Goal: Transaction & Acquisition: Download file/media

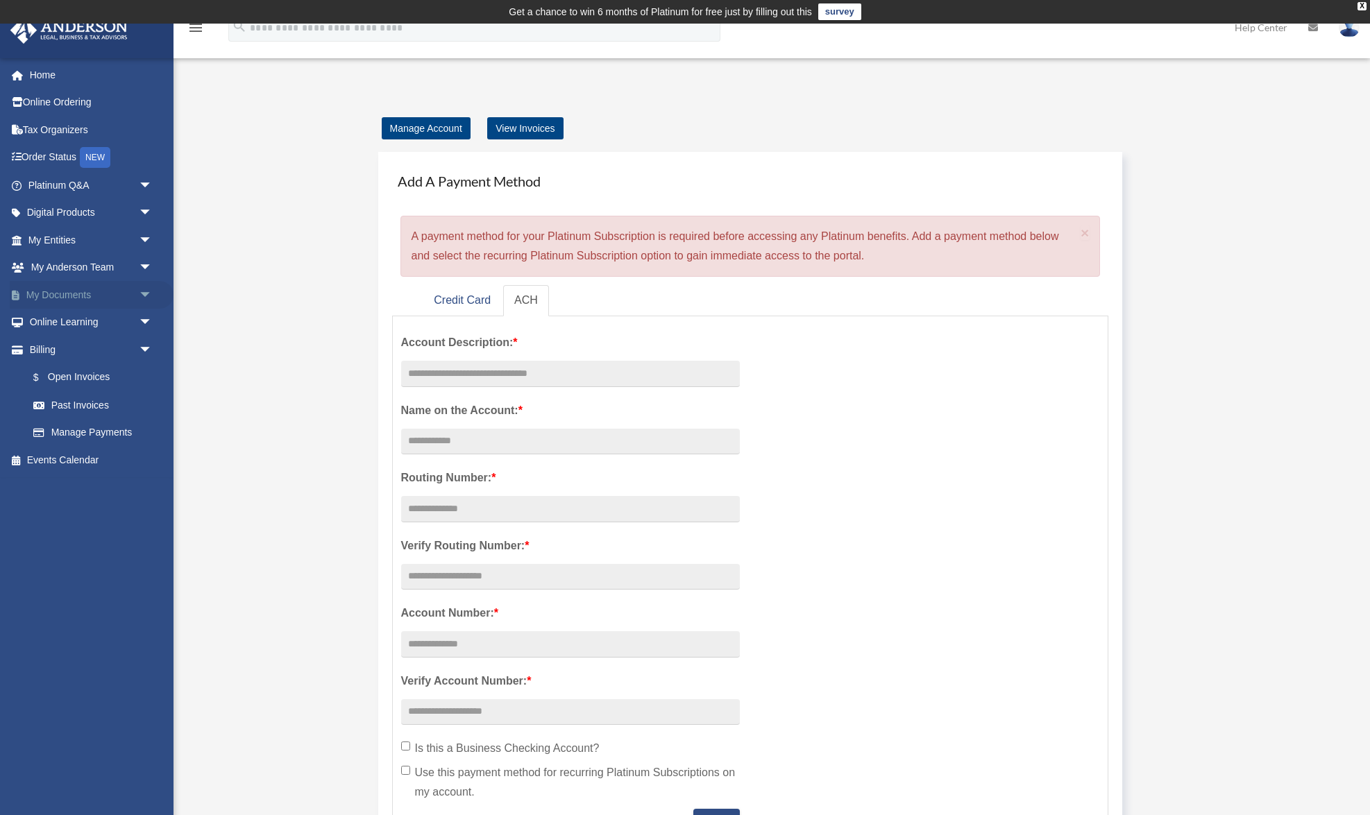
click at [148, 295] on span "arrow_drop_down" at bounding box center [153, 295] width 28 height 28
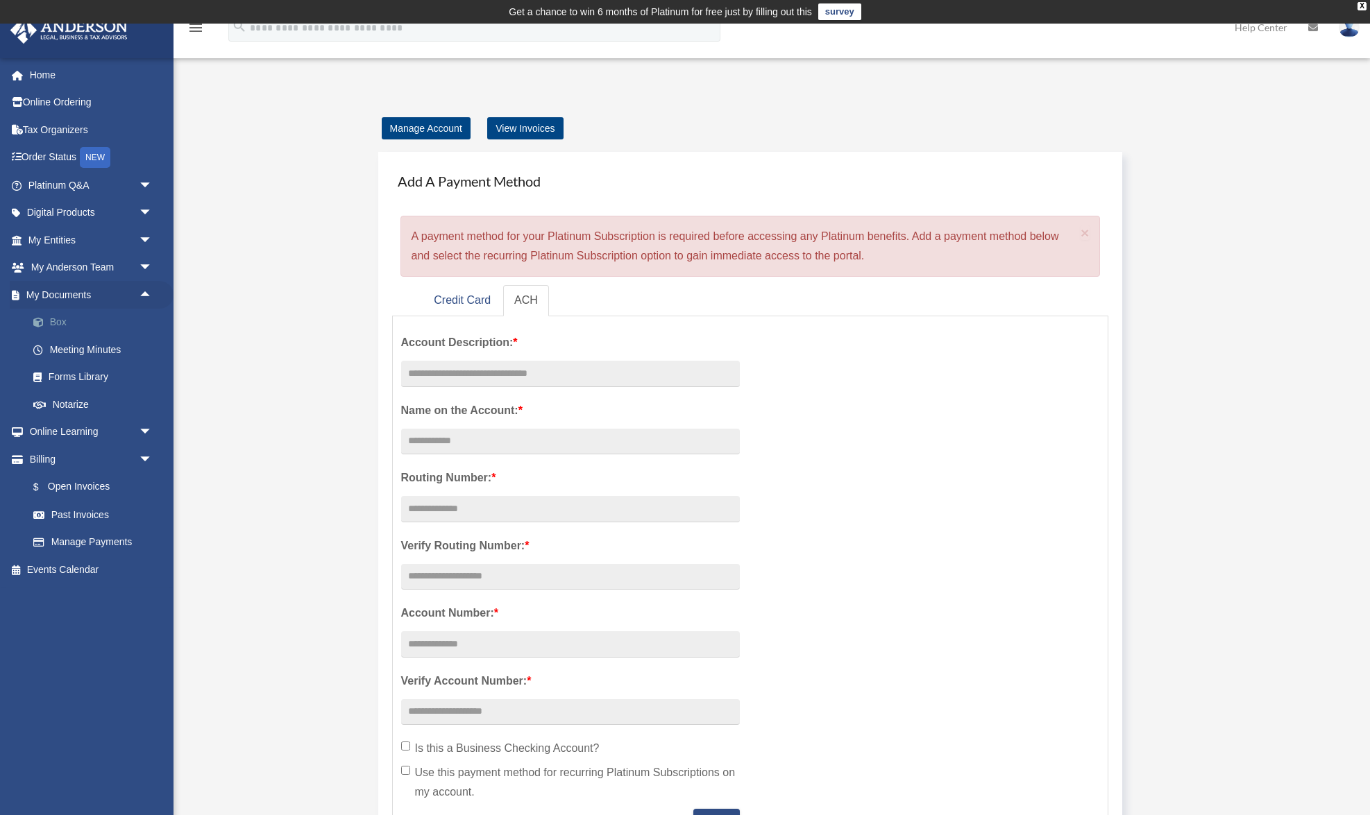
click at [60, 316] on link "Box" at bounding box center [96, 323] width 154 height 28
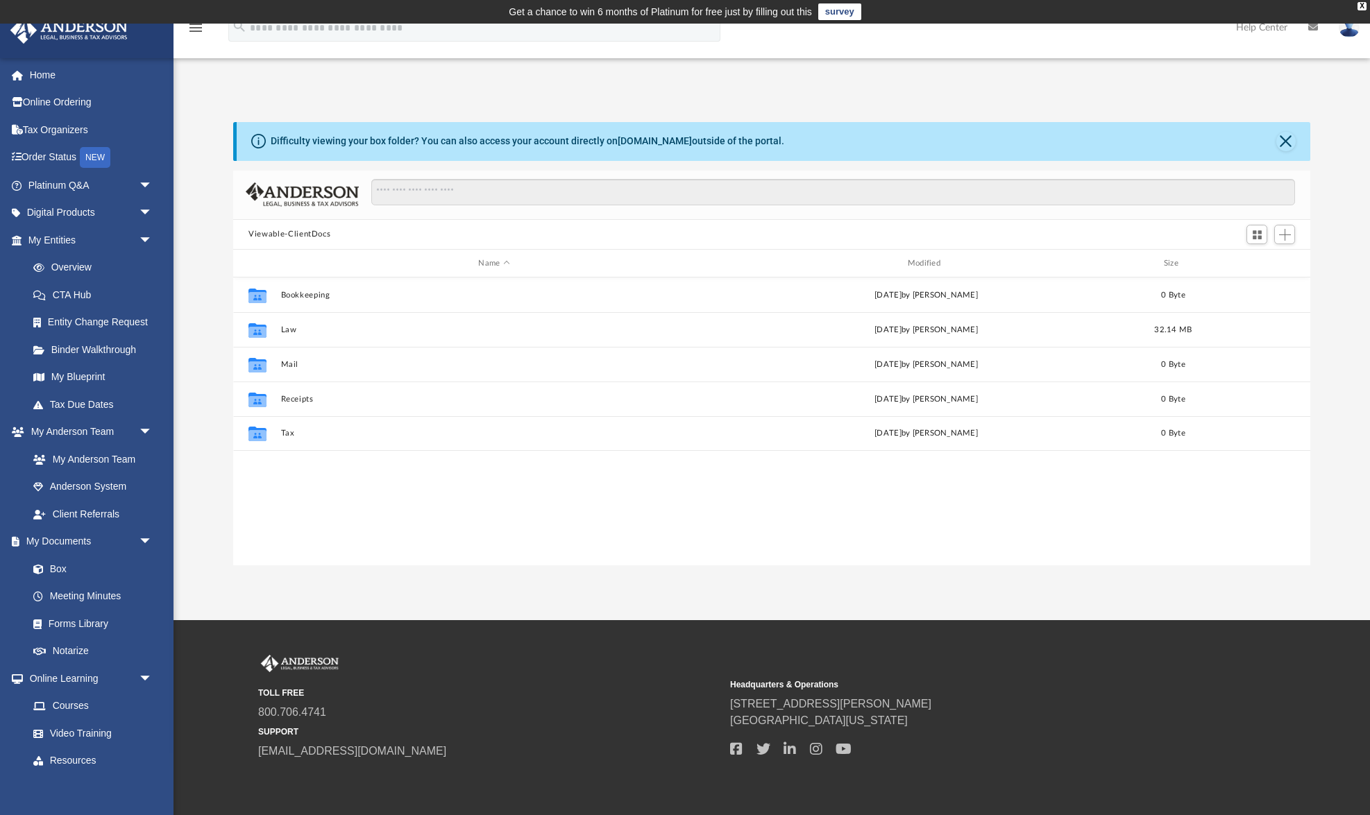
scroll to position [316, 1076]
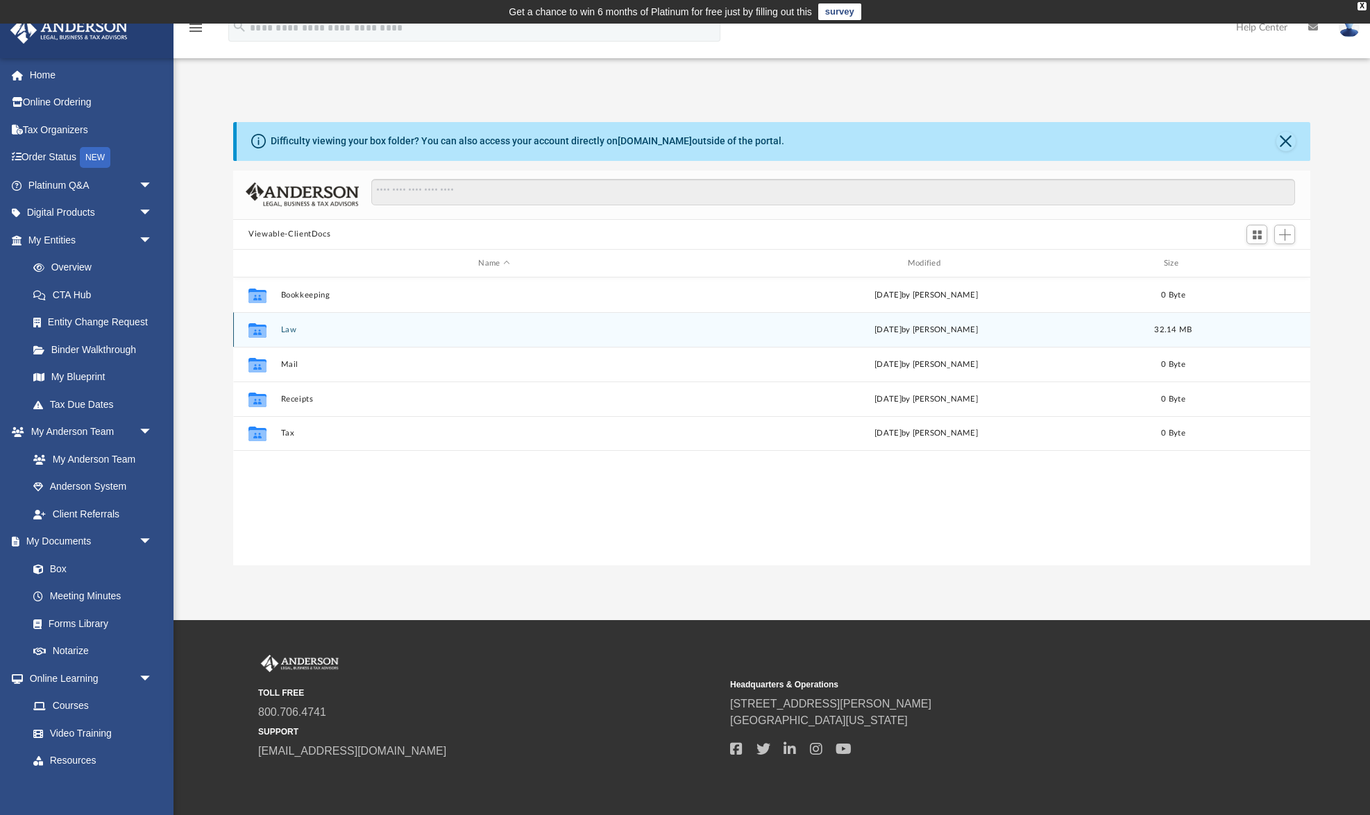
click at [287, 322] on div "Collaborated Folder Law [DATE] by [PERSON_NAME] 32.14 MB" at bounding box center [771, 329] width 1077 height 35
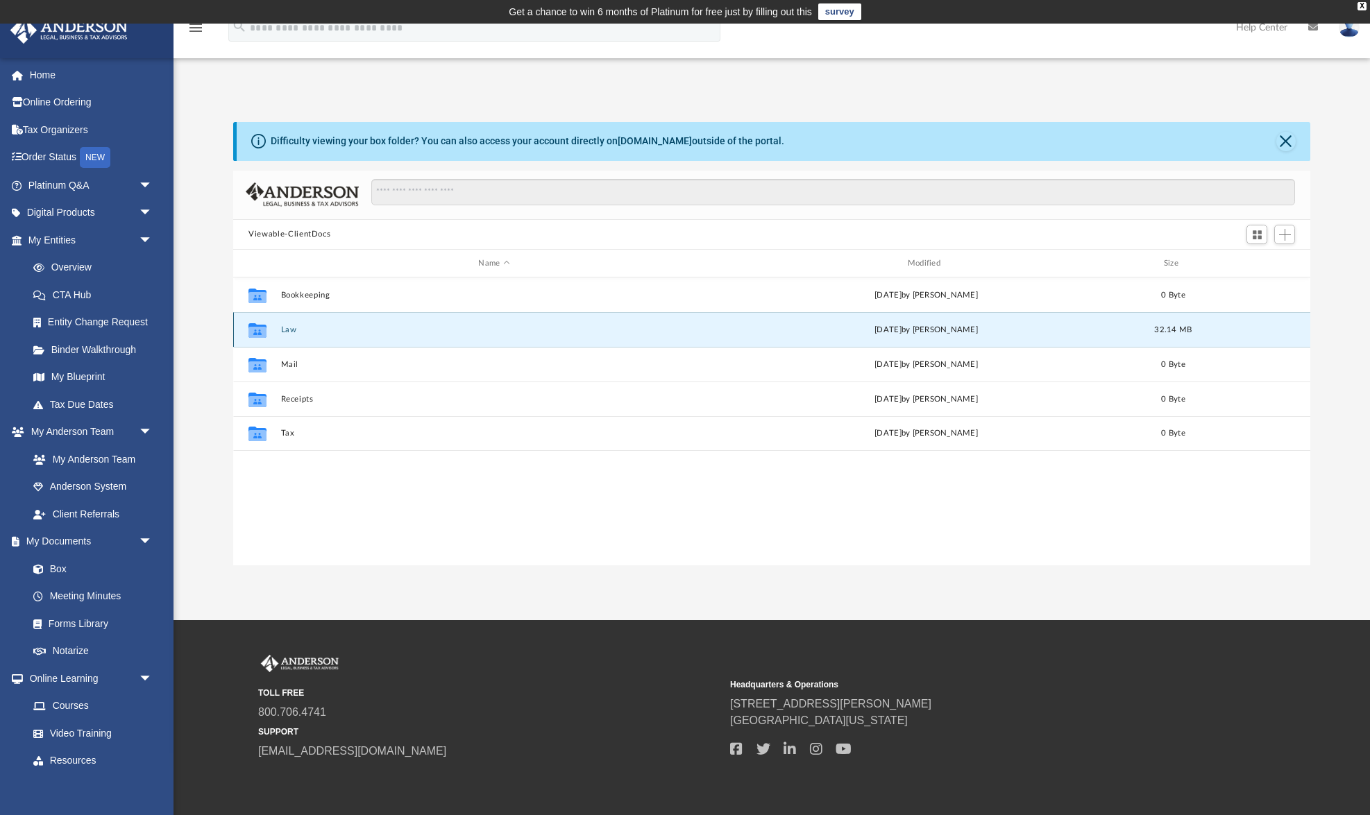
click at [287, 325] on button "Law" at bounding box center [494, 329] width 426 height 9
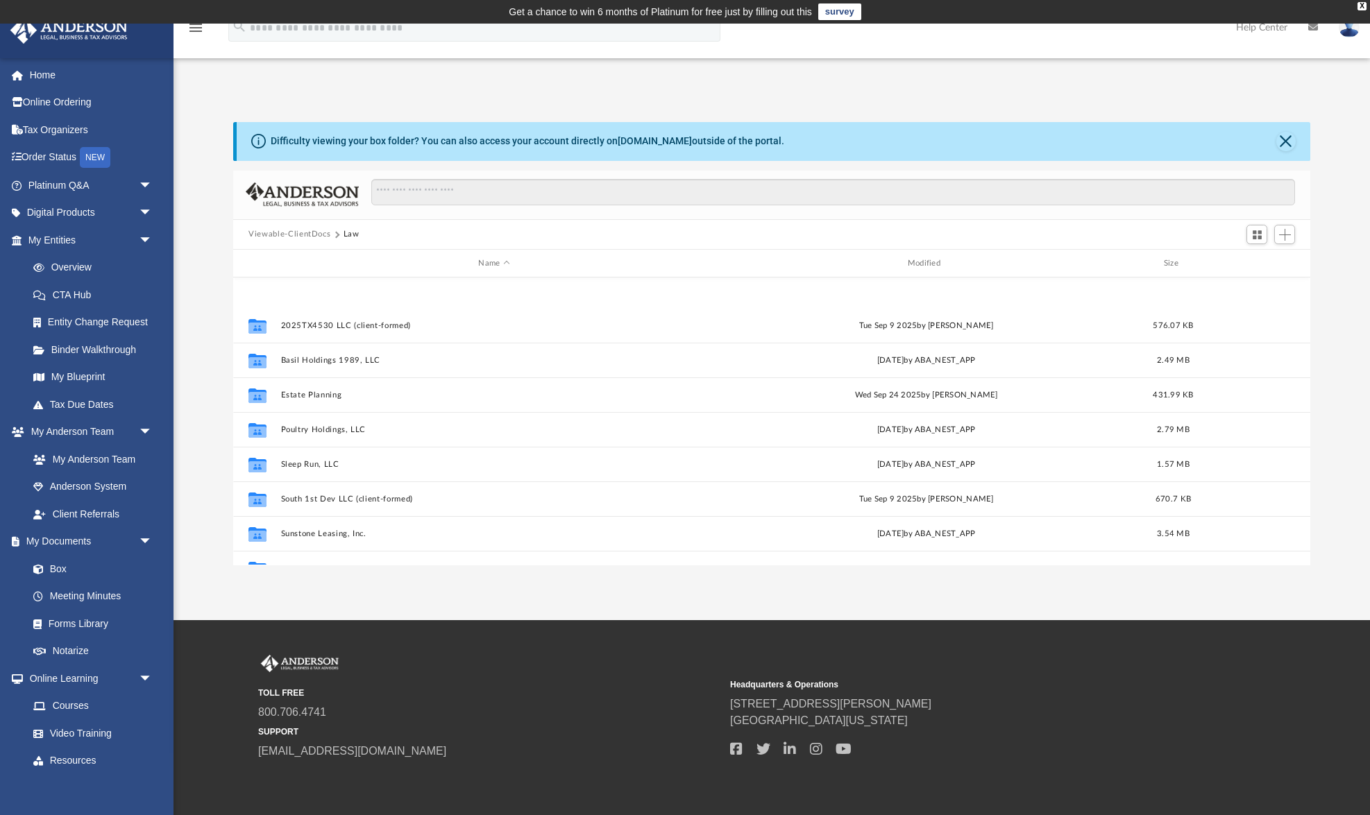
scroll to position [164, 0]
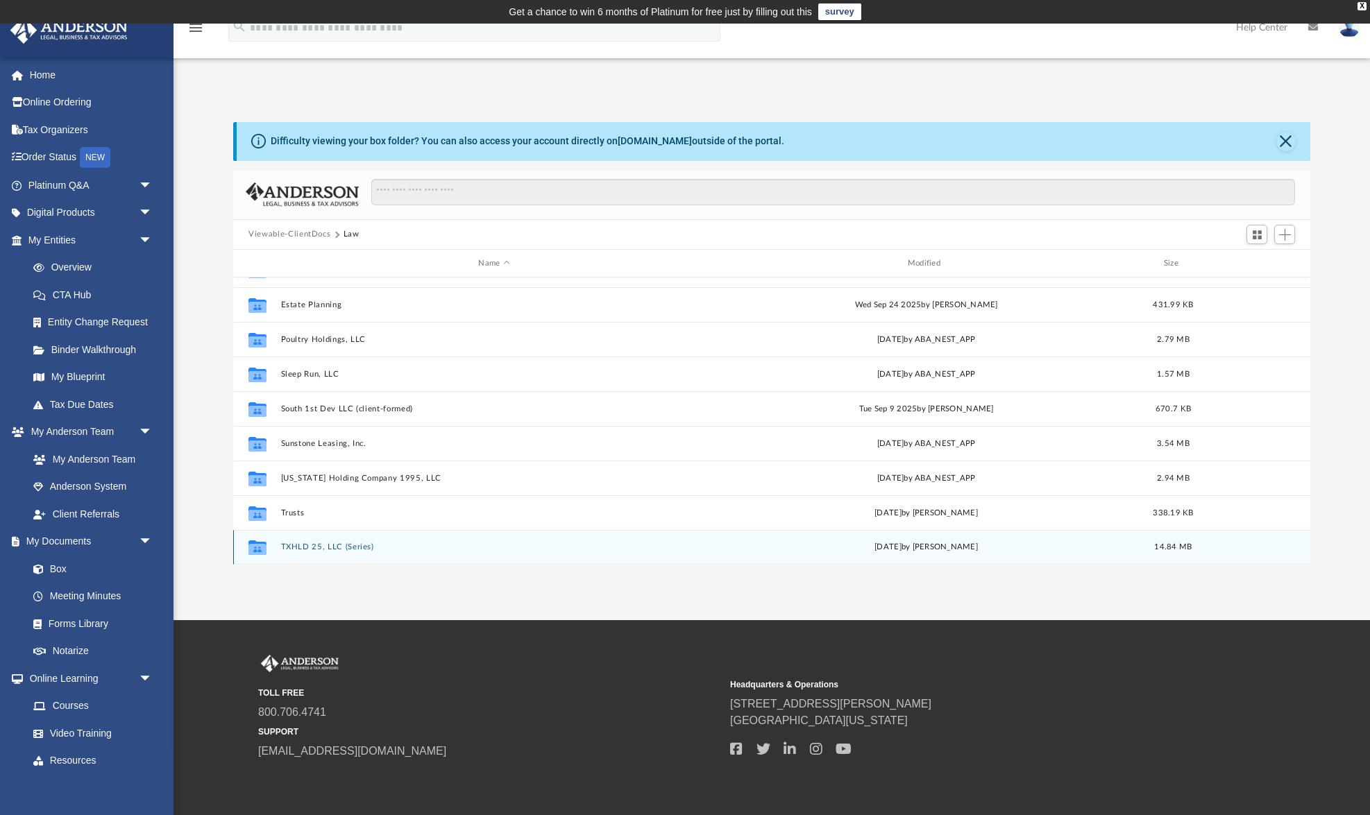
click at [350, 547] on button "TXHLD 25, LLC (Series)" at bounding box center [494, 547] width 426 height 9
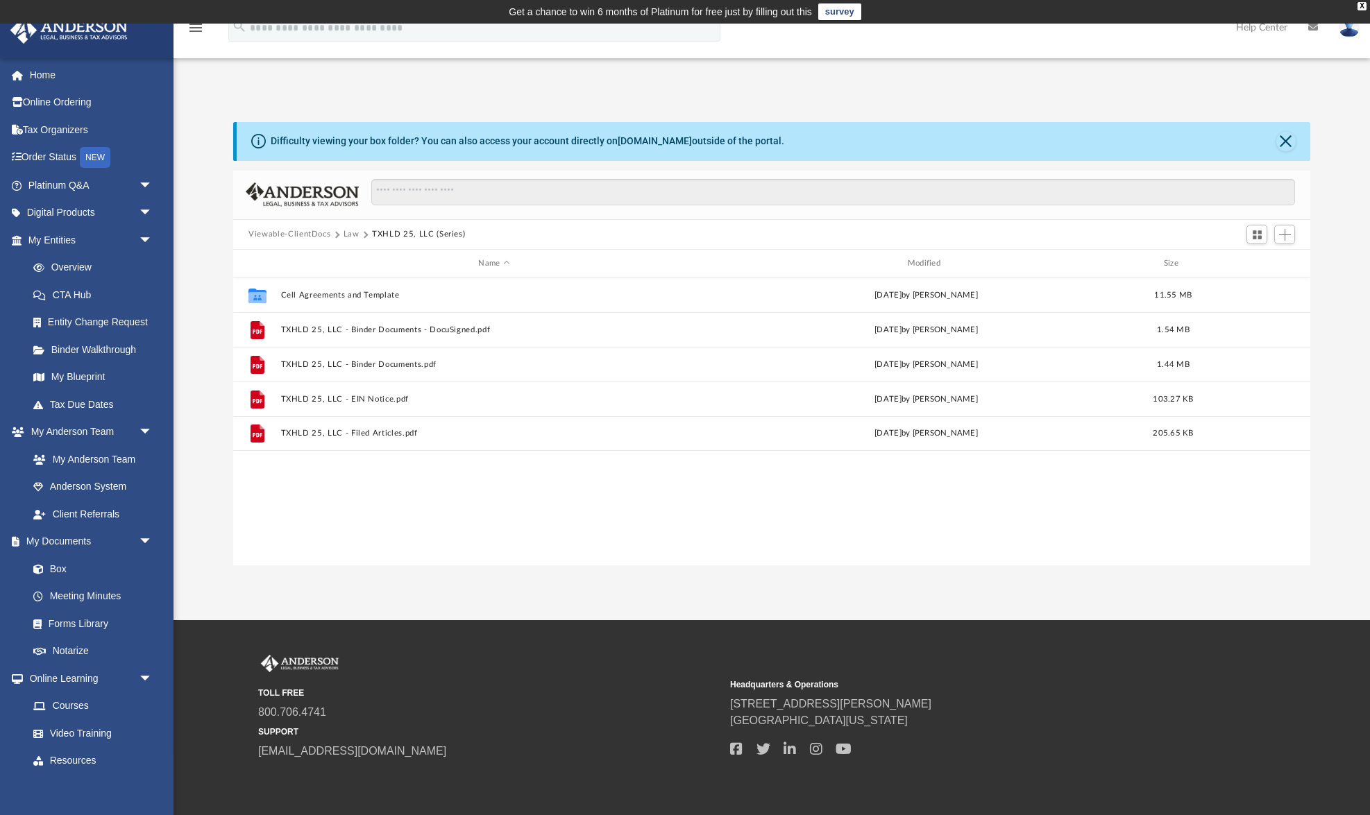
scroll to position [0, 0]
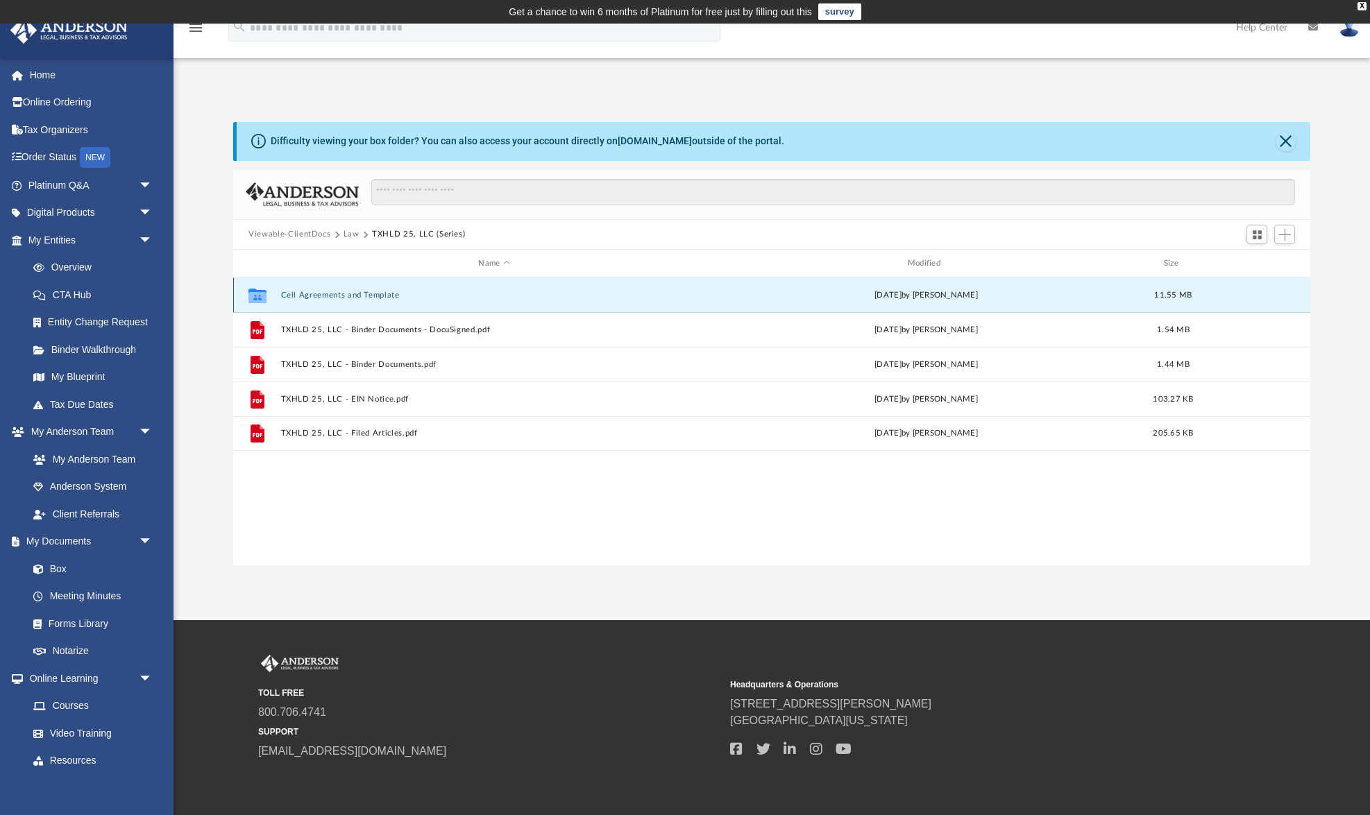
click at [374, 299] on button "Cell Agreements and Template" at bounding box center [494, 295] width 426 height 9
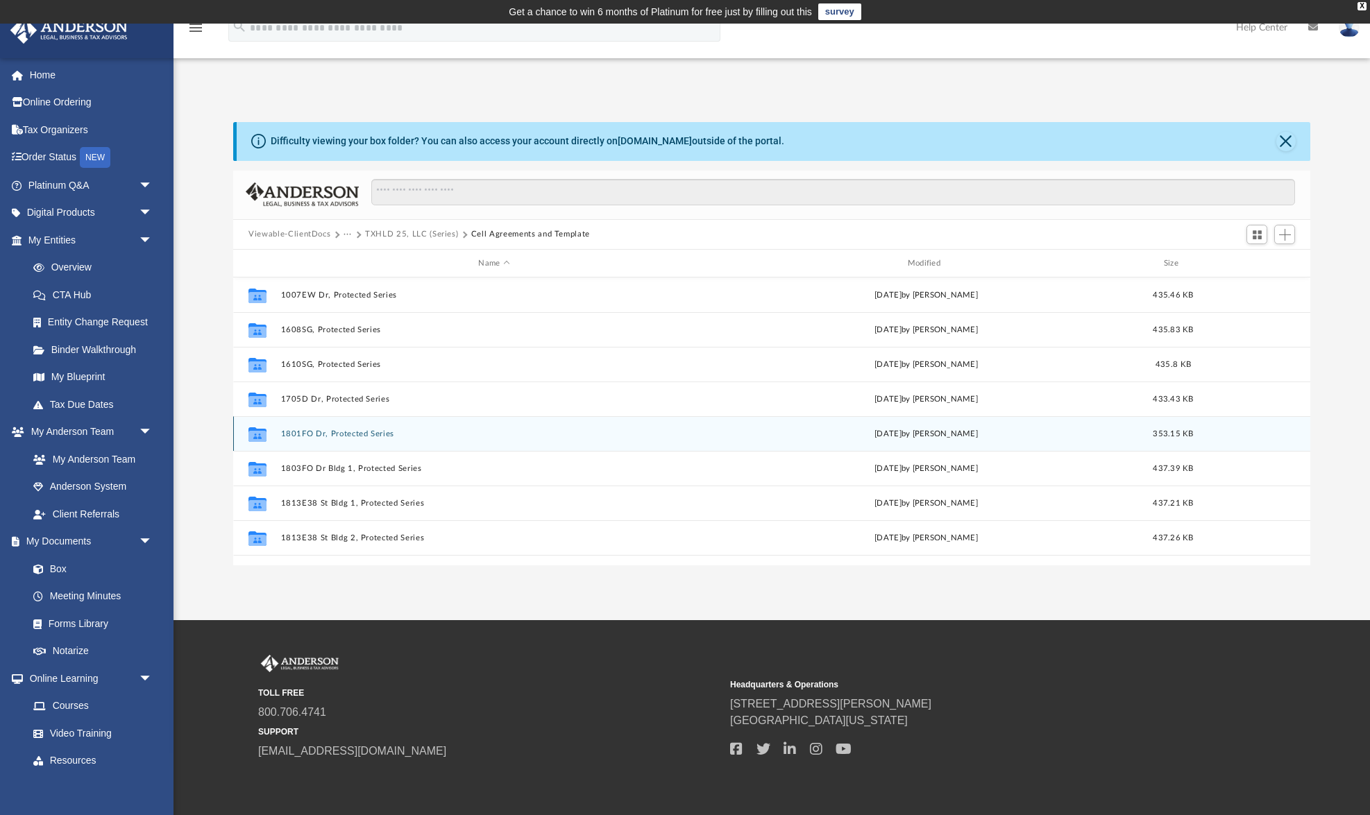
click at [377, 435] on button "1801FO Dr, Protected Series" at bounding box center [494, 433] width 426 height 9
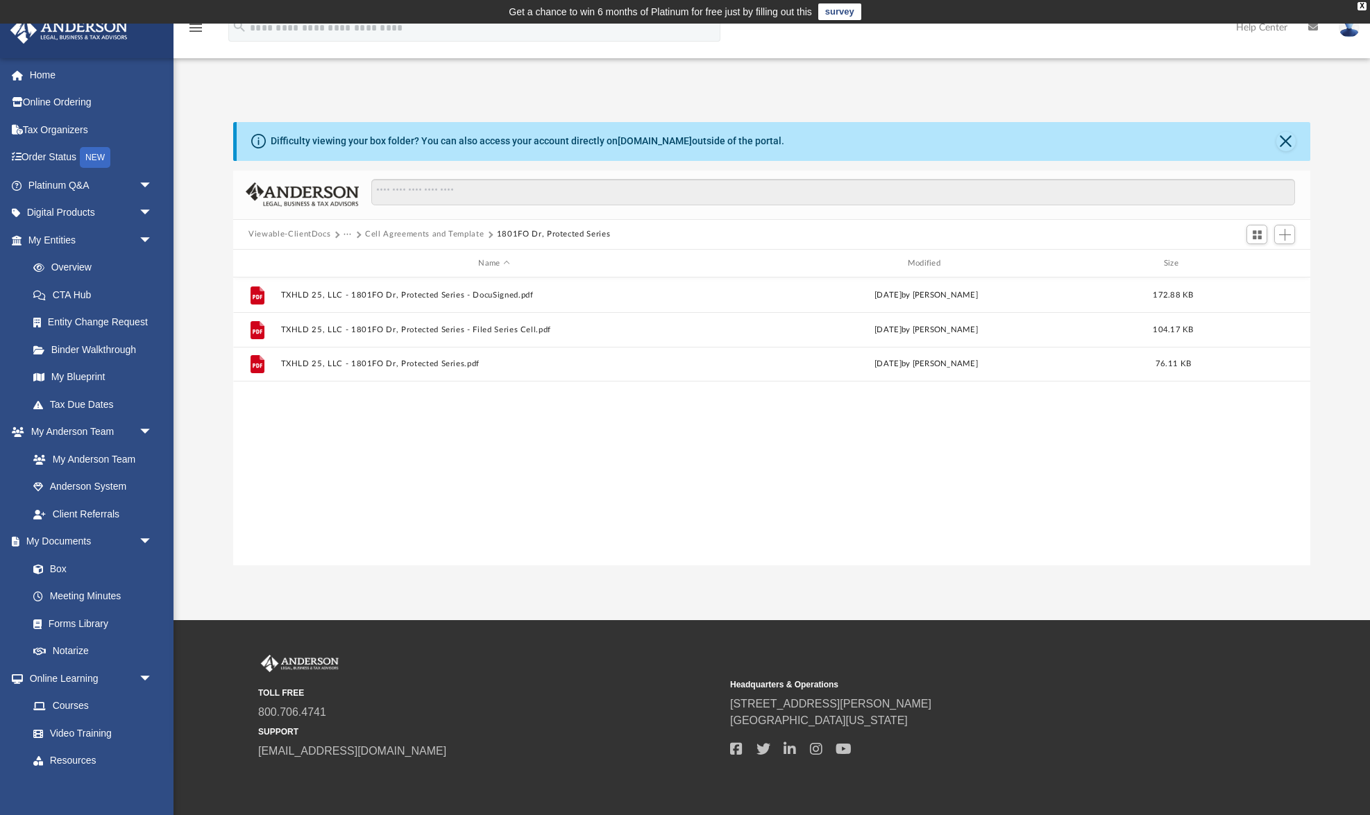
click at [377, 435] on div "File TXHLD 25, LLC - 1801FO Dr, Protected Series - DocuSigned.pdf [DATE] by [PE…" at bounding box center [771, 421] width 1077 height 287
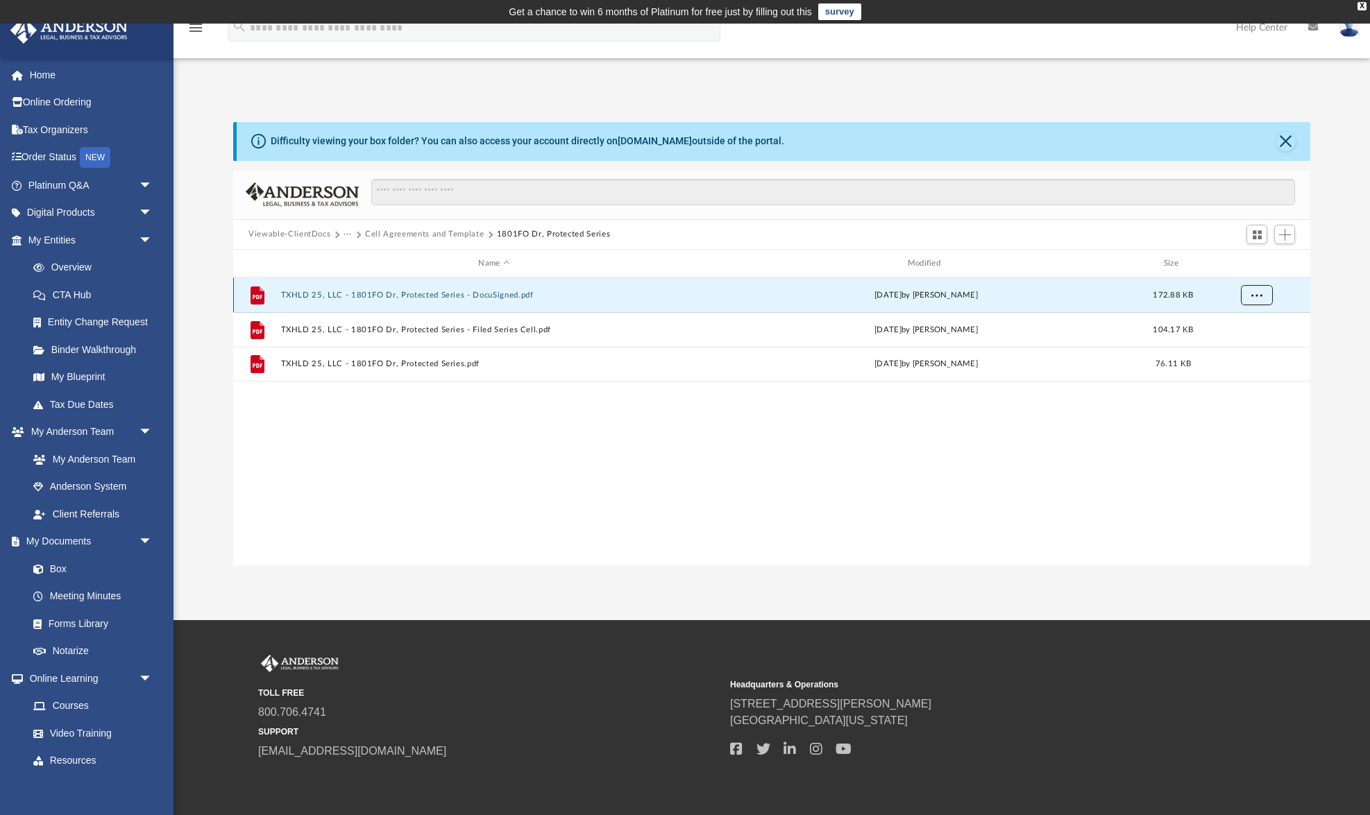
click at [1257, 291] on span "More options" at bounding box center [1256, 295] width 11 height 8
click at [1250, 348] on li "Download" at bounding box center [1244, 346] width 40 height 15
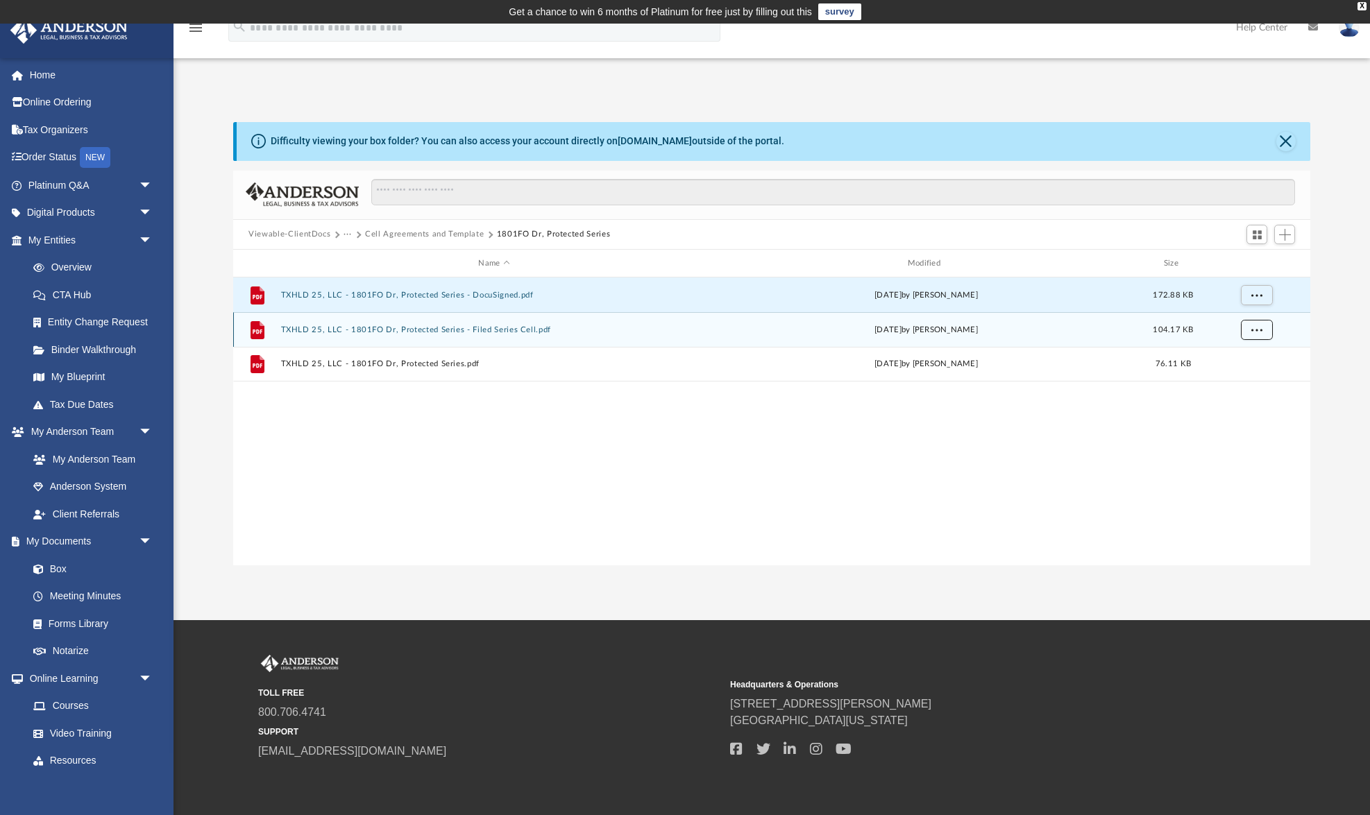
click at [1252, 329] on span "More options" at bounding box center [1256, 330] width 11 height 8
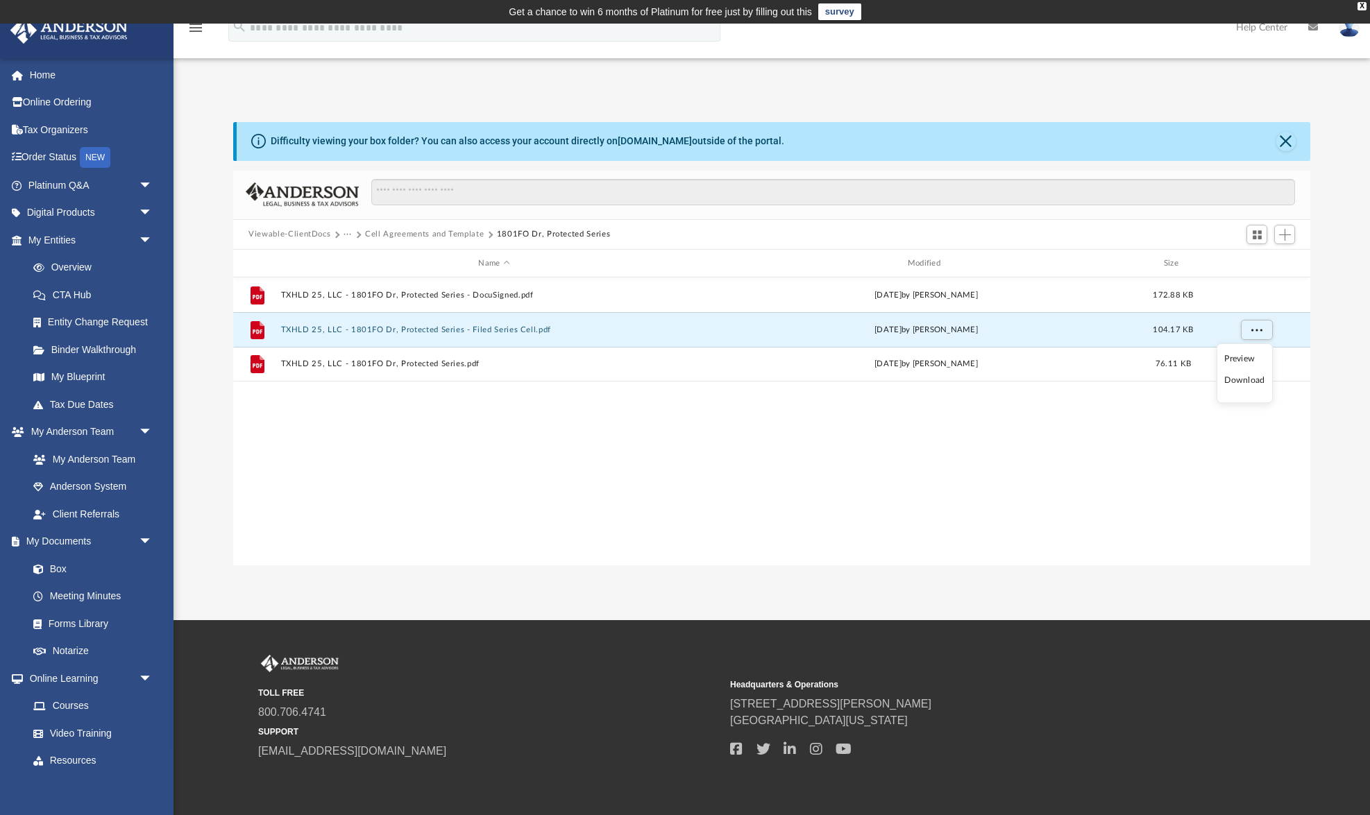
click at [1250, 376] on li "Download" at bounding box center [1244, 380] width 40 height 15
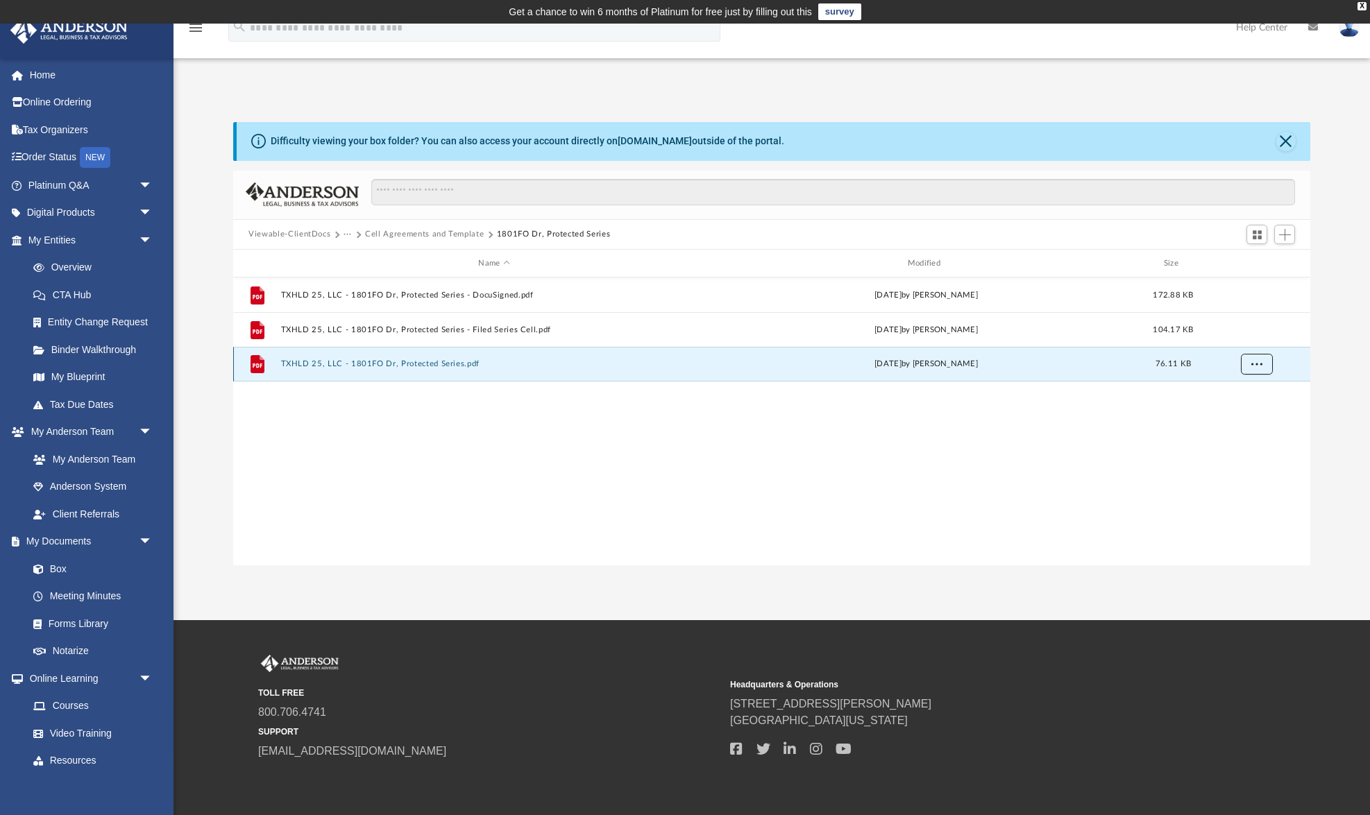
click at [1257, 364] on span "More options" at bounding box center [1256, 364] width 11 height 8
click at [1248, 416] on li "Download" at bounding box center [1244, 415] width 40 height 15
